Goal: Find specific page/section: Find specific page/section

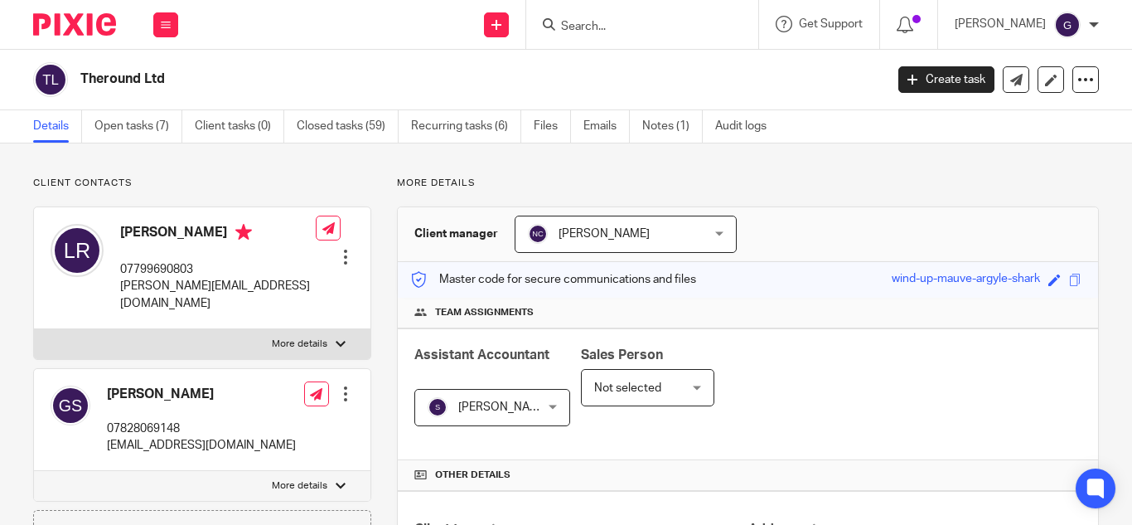
click at [639, 29] on input "Search" at bounding box center [633, 27] width 149 height 15
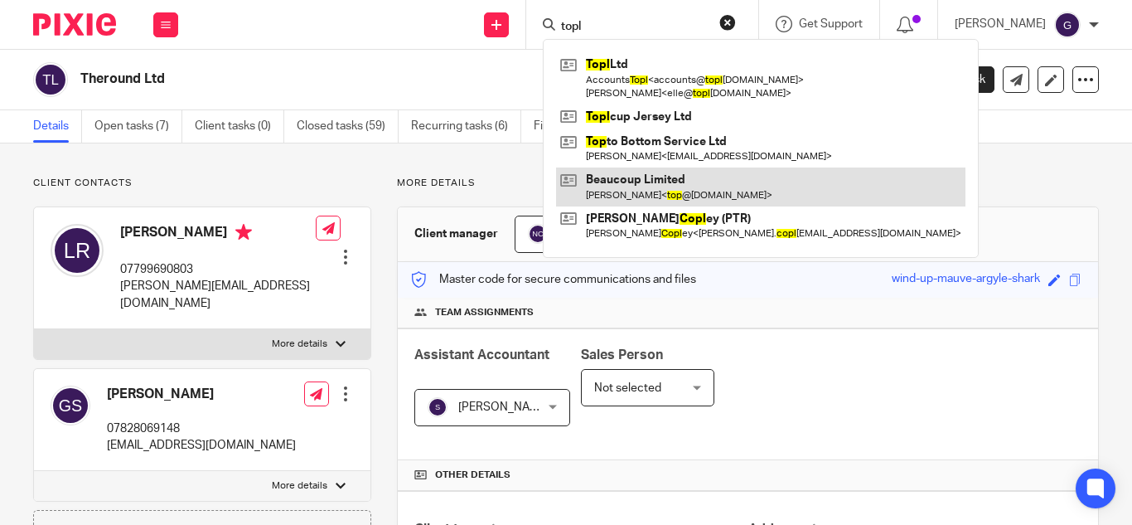
type input "topl"
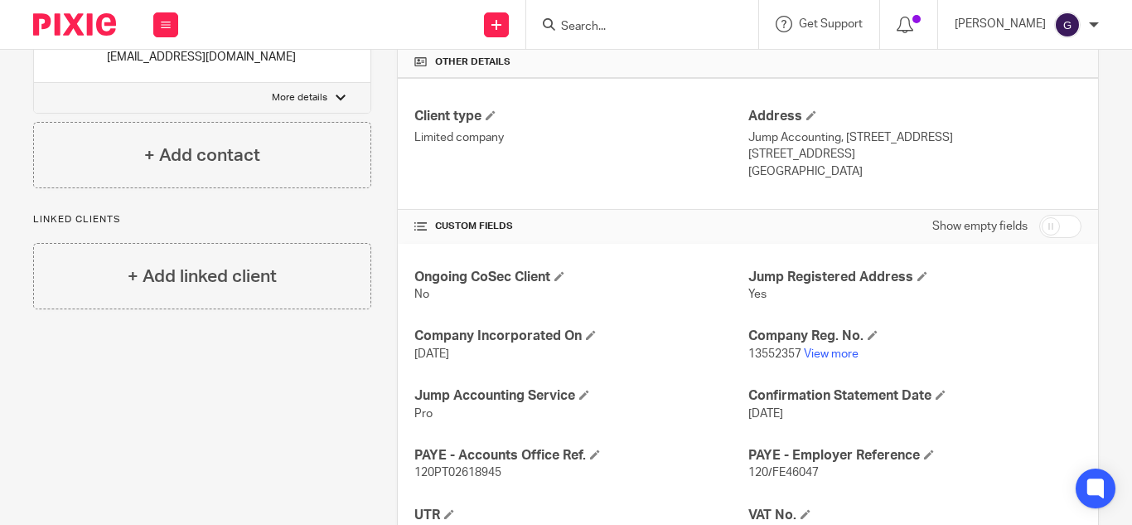
scroll to position [414, 0]
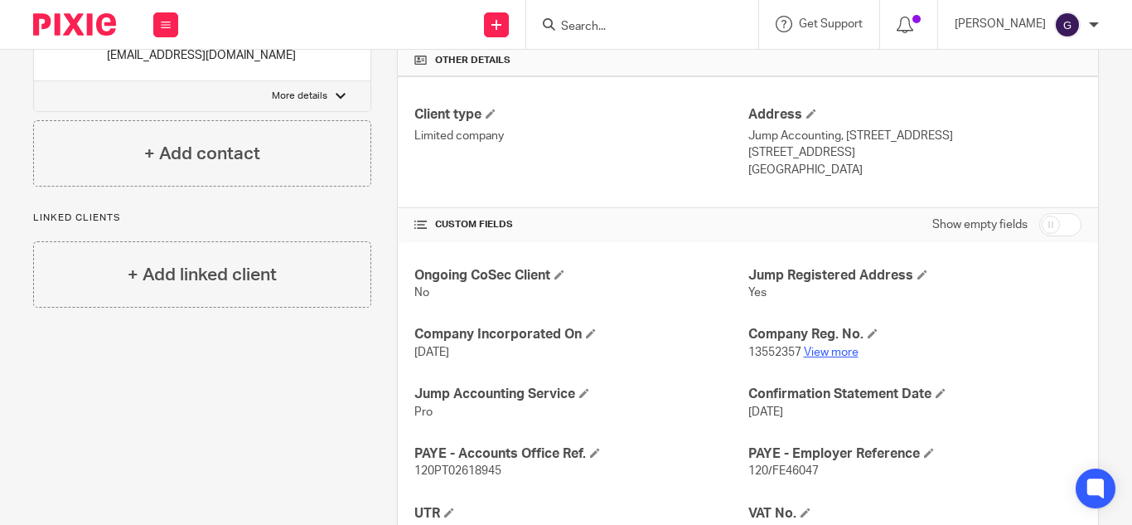
click at [849, 352] on link "View more" at bounding box center [831, 352] width 55 height 12
